Goal: Task Accomplishment & Management: Use online tool/utility

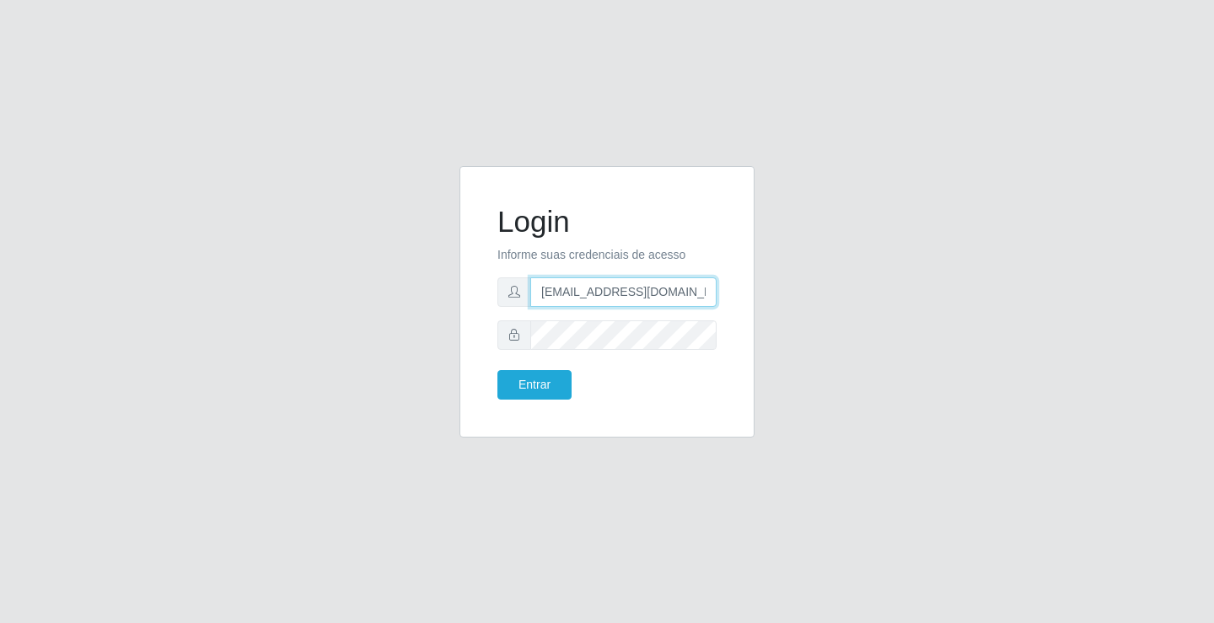
click at [714, 293] on input "[EMAIL_ADDRESS][DOMAIN_NAME]" at bounding box center [623, 292] width 186 height 30
type input "a"
type input "[EMAIL_ADDRESS][DOMAIN_NAME]"
click at [497, 370] on button "Entrar" at bounding box center [534, 385] width 74 height 30
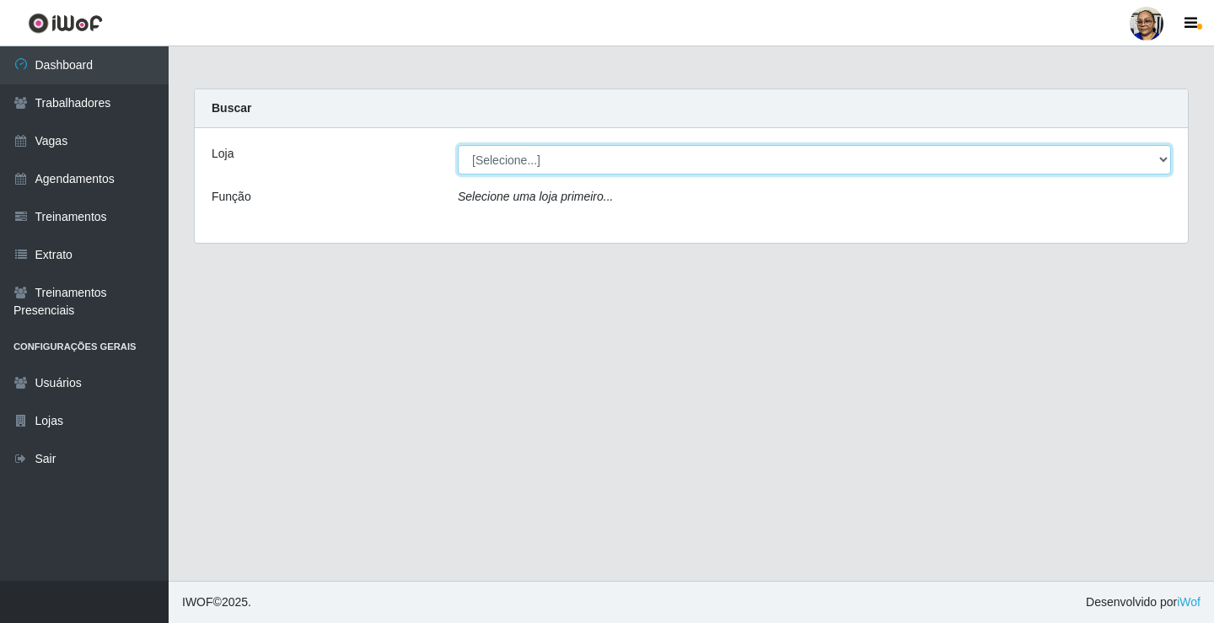
click at [1161, 159] on select "[Selecione...] Mercadinho [GEOGRAPHIC_DATA]" at bounding box center [814, 160] width 713 height 30
select select "345"
click at [458, 145] on select "[Selecione...] Mercadinho [GEOGRAPHIC_DATA]" at bounding box center [814, 160] width 713 height 30
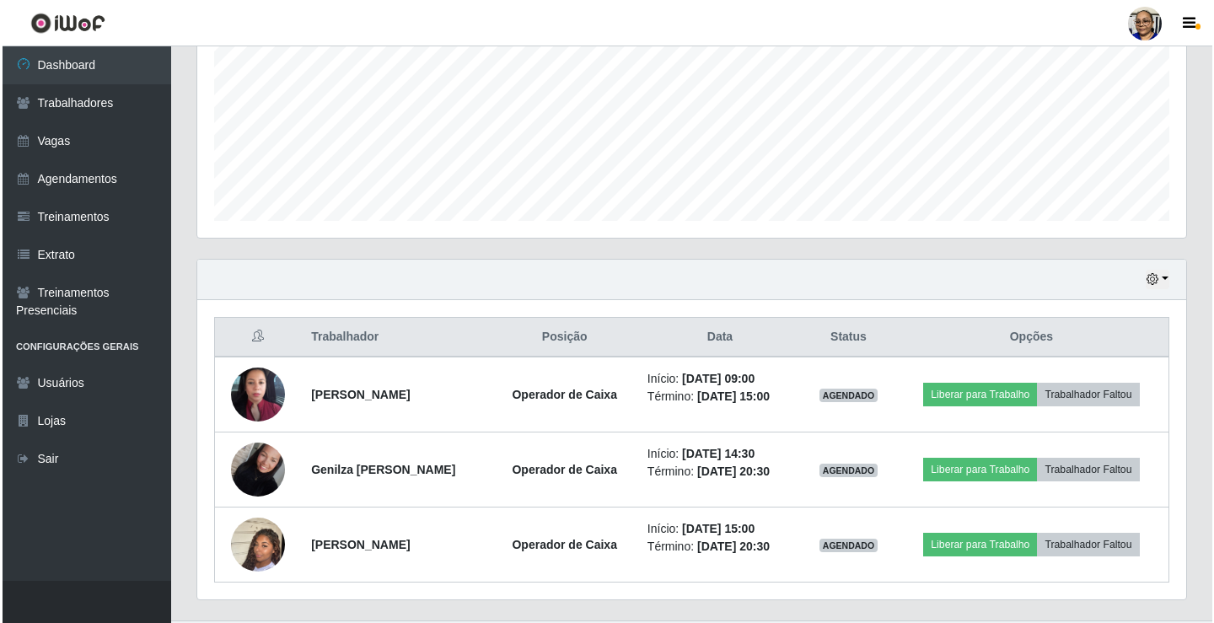
scroll to position [422, 0]
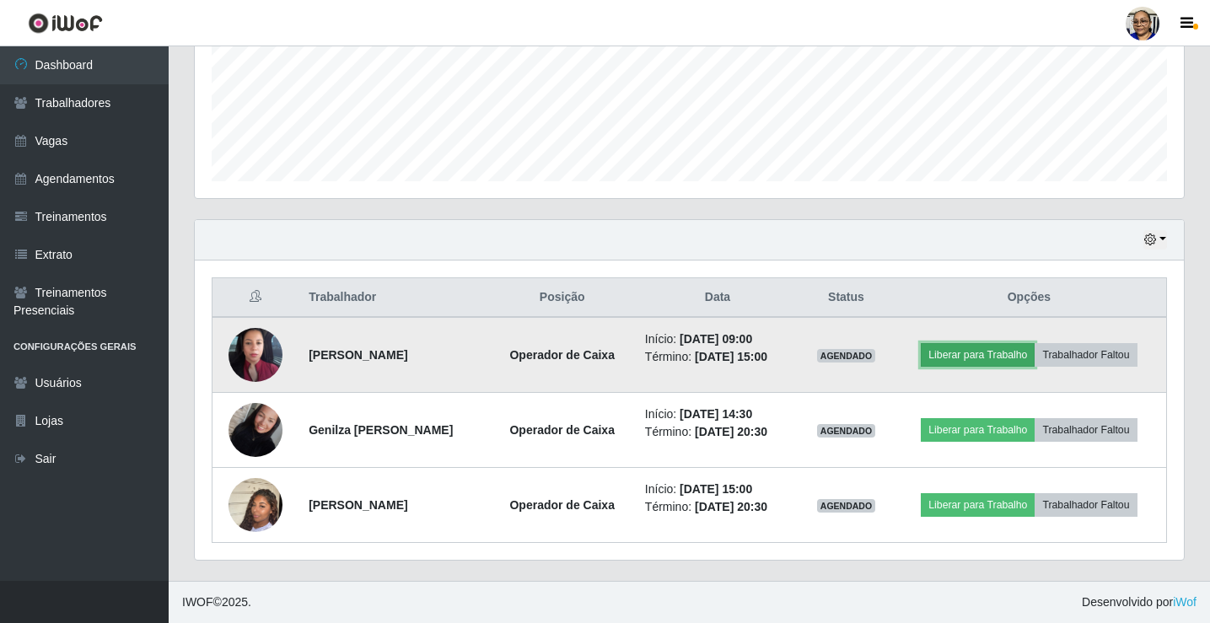
click at [996, 352] on button "Liberar para Trabalho" at bounding box center [978, 355] width 114 height 24
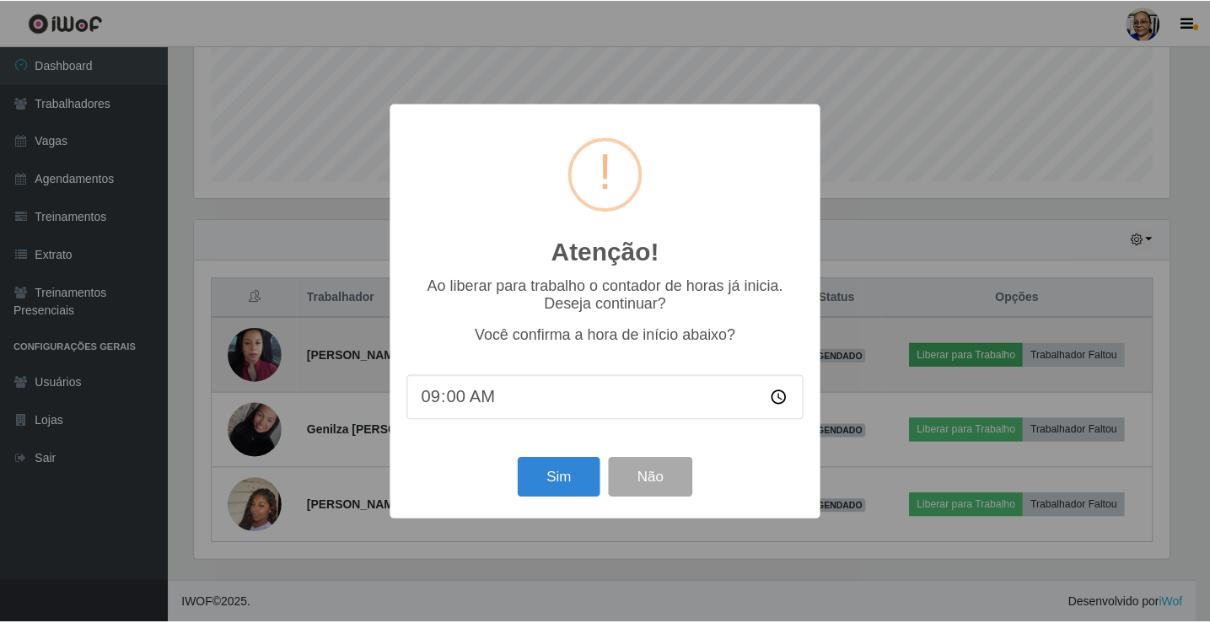
scroll to position [350, 979]
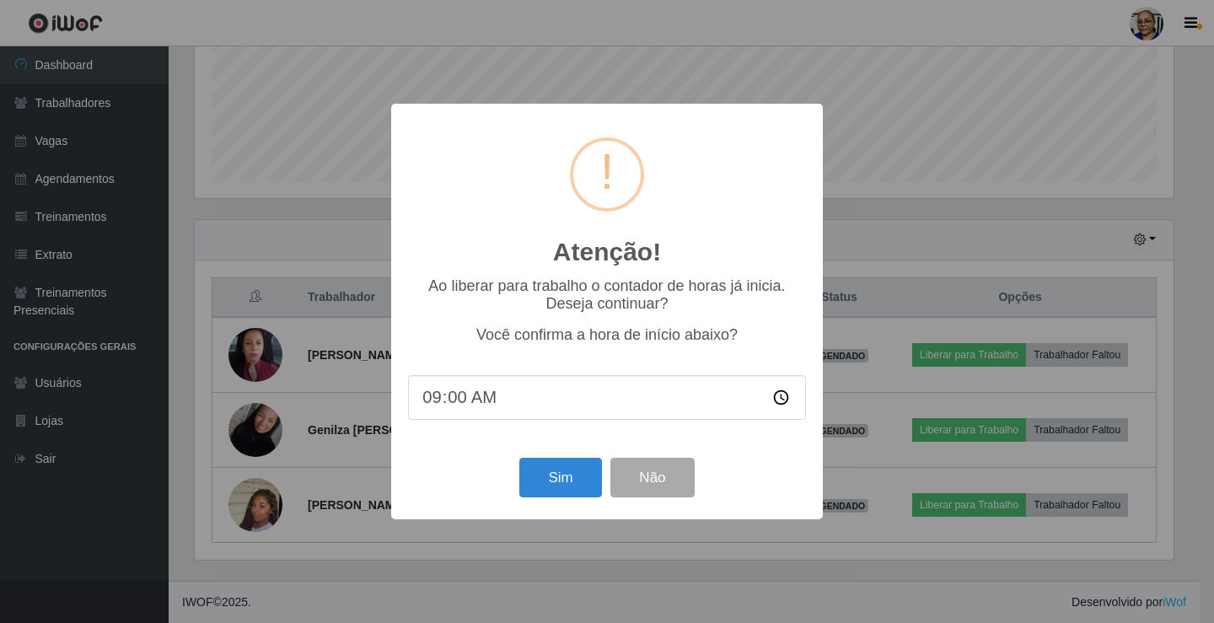
click at [484, 398] on input "09:00" at bounding box center [607, 397] width 398 height 45
click at [465, 403] on input "09:00" at bounding box center [607, 397] width 398 height 45
type input "09:15"
click at [561, 483] on button "Sim" at bounding box center [560, 478] width 82 height 40
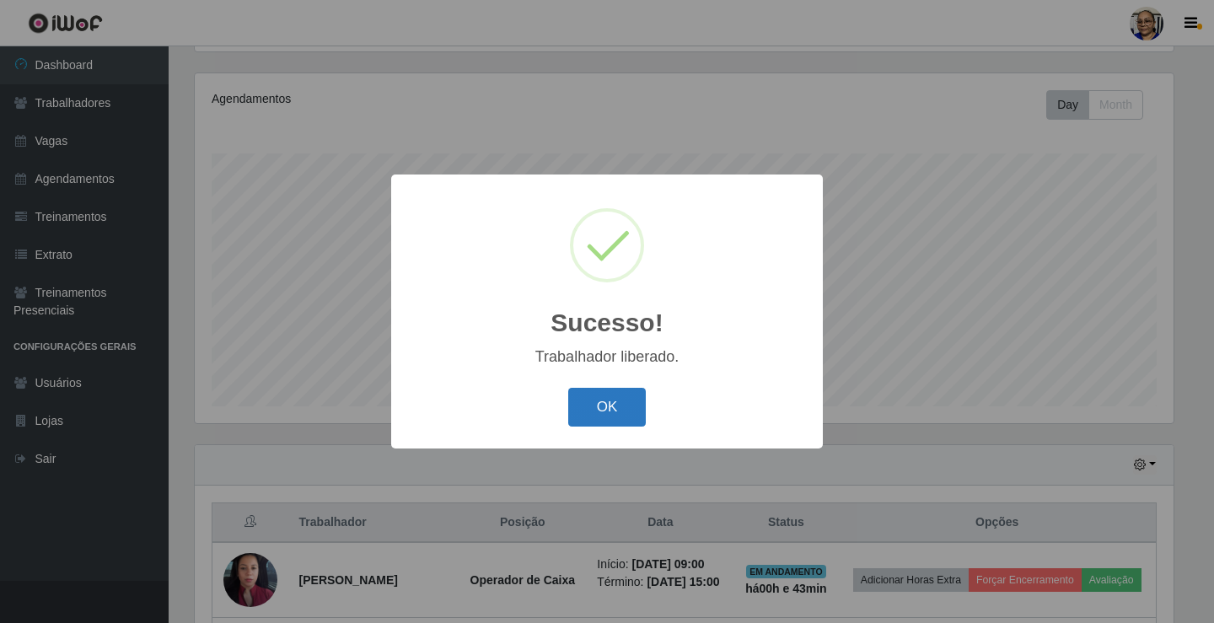
click at [623, 395] on button "OK" at bounding box center [607, 408] width 78 height 40
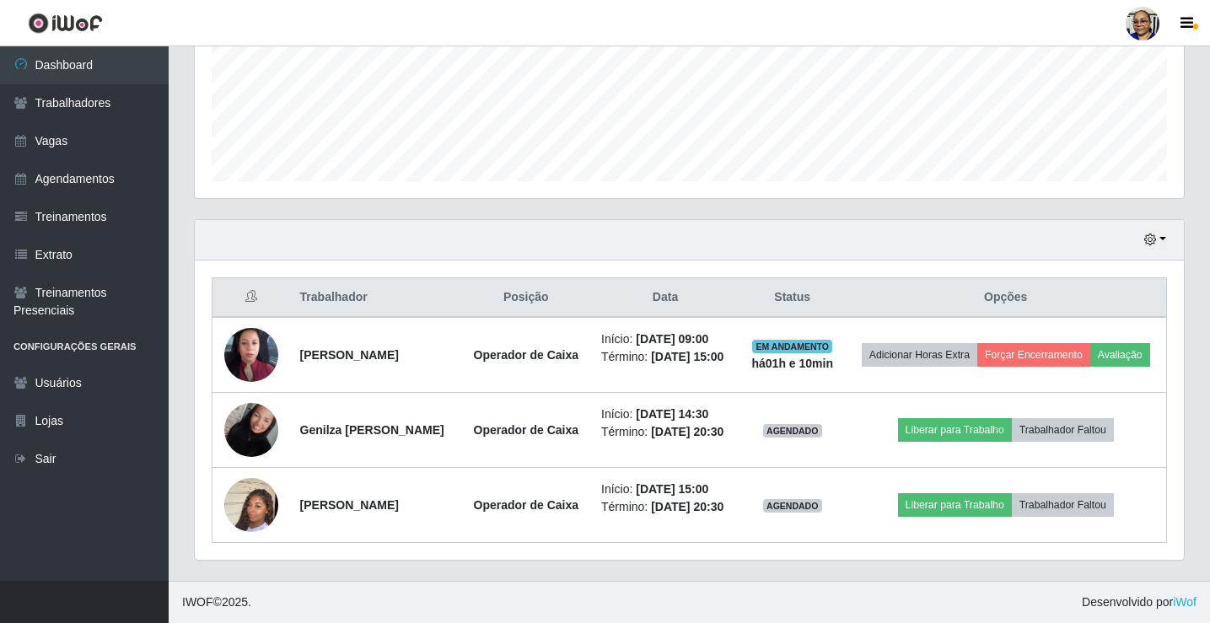
scroll to position [460, 0]
